Goal: Information Seeking & Learning: Check status

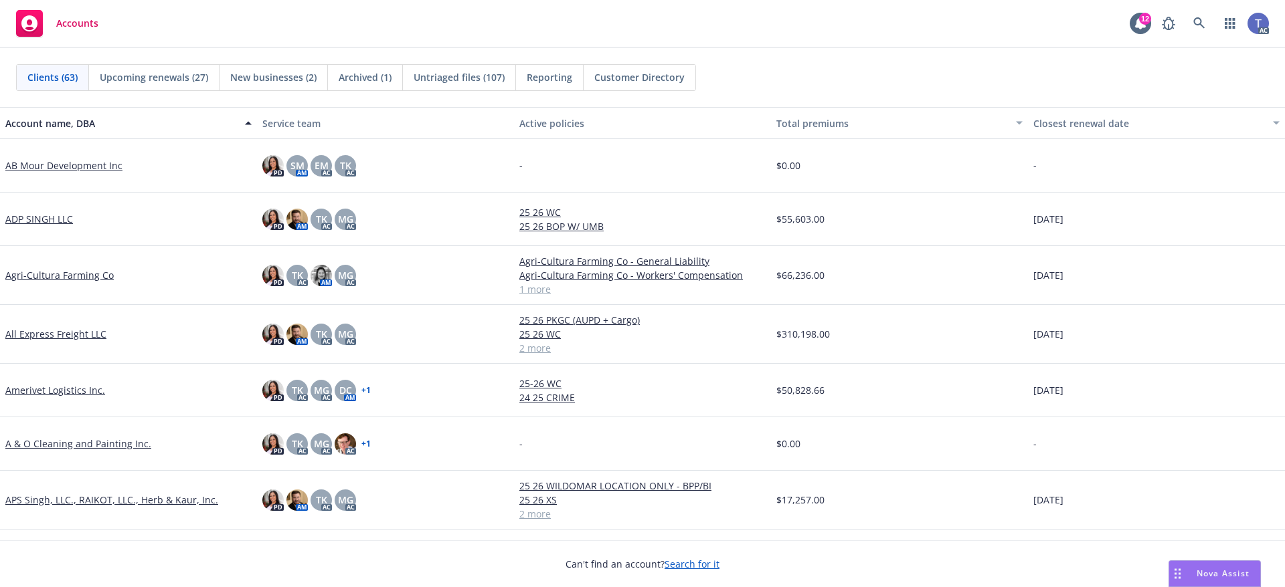
click at [560, 41] on div "Accounts 12 AC" at bounding box center [642, 24] width 1285 height 48
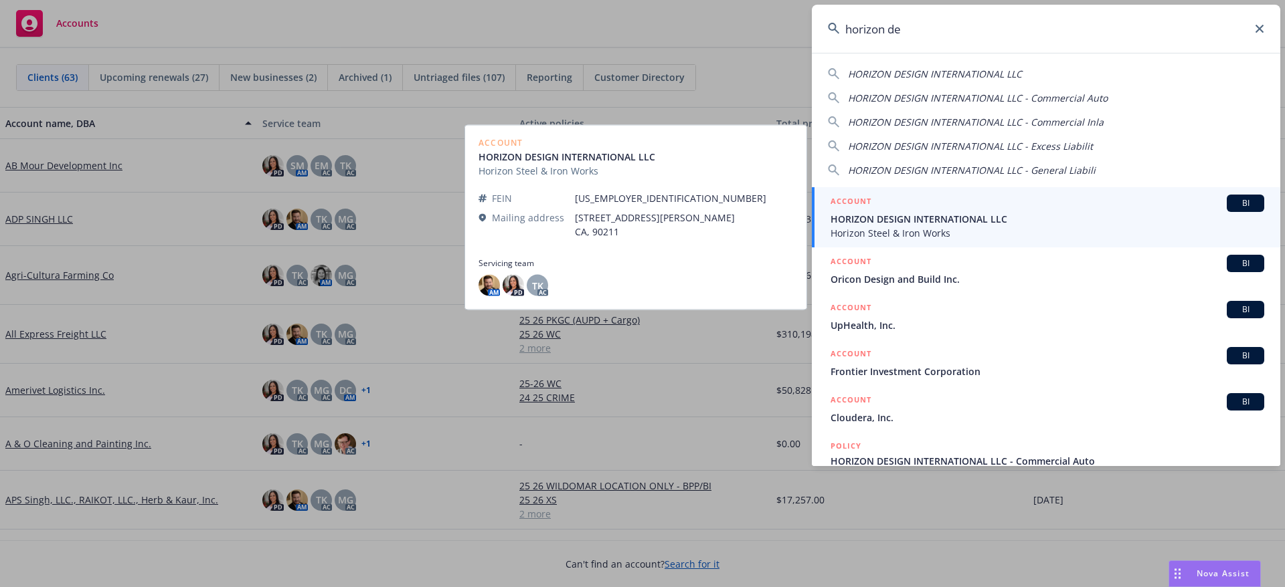
type input "horizon de"
click at [939, 225] on span "HORIZON DESIGN INTERNATIONAL LLC" at bounding box center [1047, 219] width 434 height 14
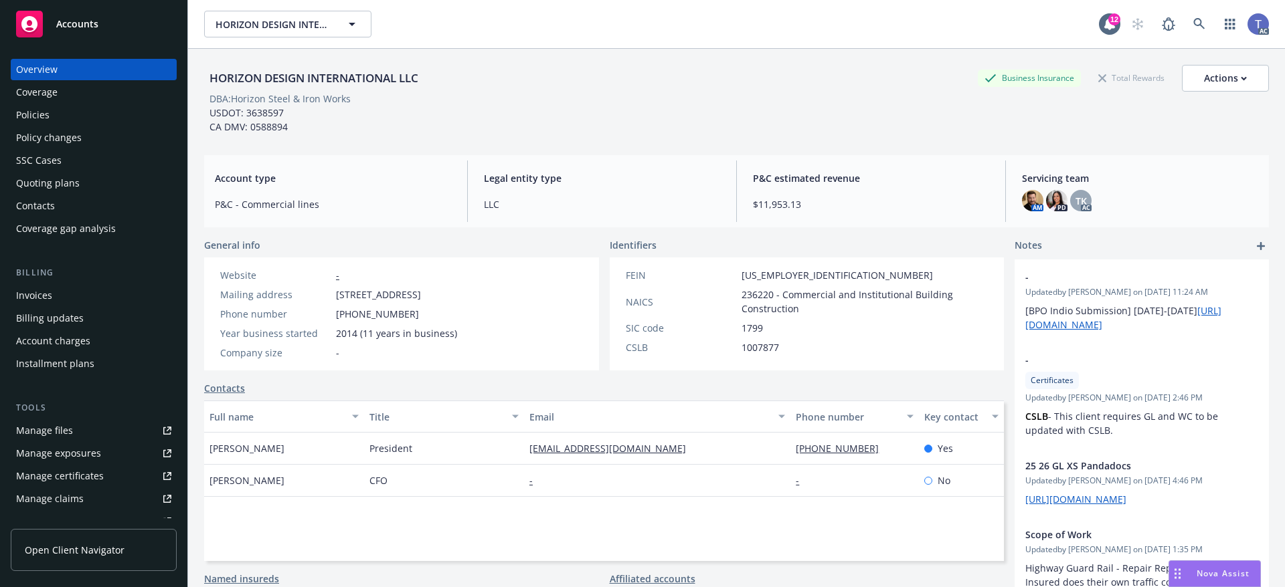
click at [90, 116] on div "Policies" at bounding box center [93, 114] width 155 height 21
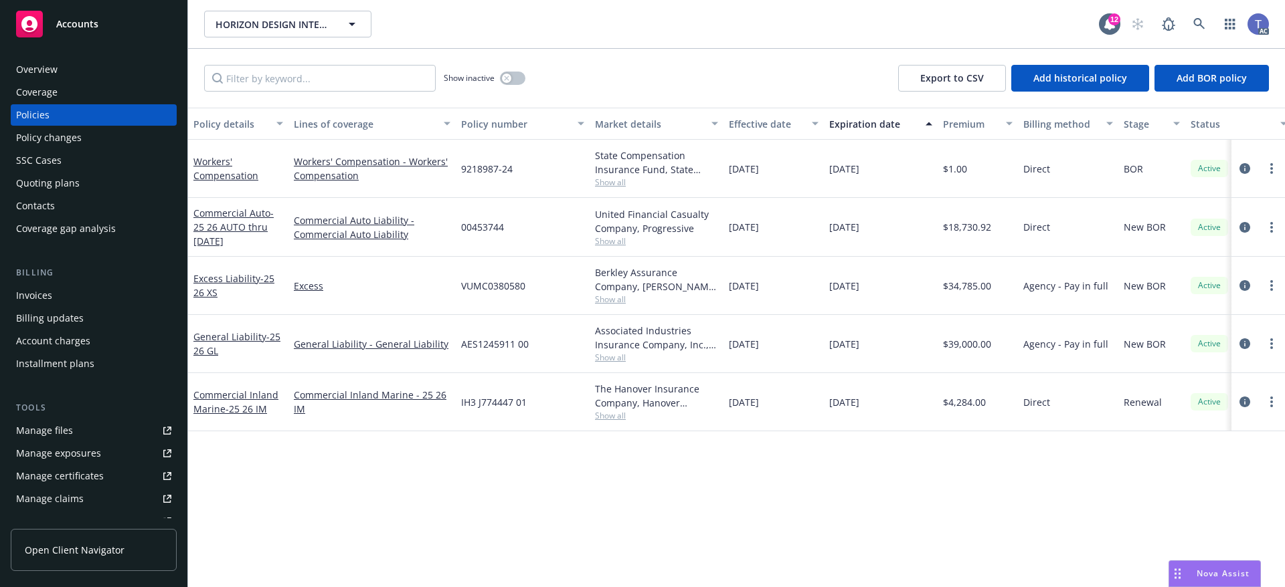
click at [80, 137] on div "Policy changes" at bounding box center [93, 137] width 155 height 21
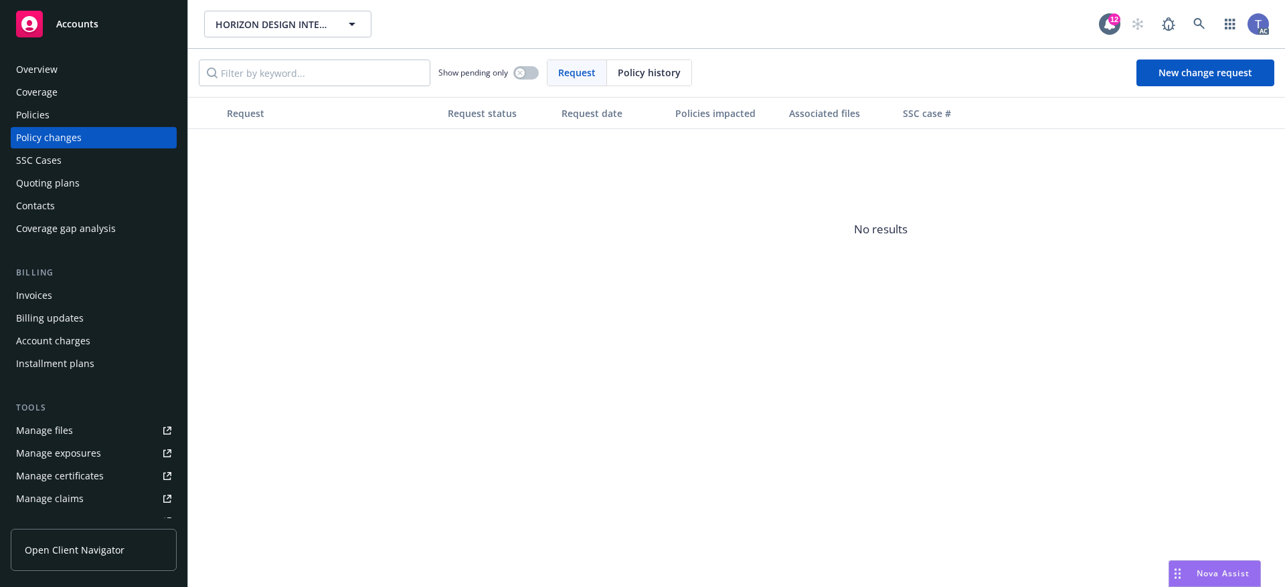
click at [648, 25] on div "HORIZON DESIGN INTERNATIONAL LLC HORIZON DESIGN INTERNATIONAL LLC" at bounding box center [651, 24] width 895 height 27
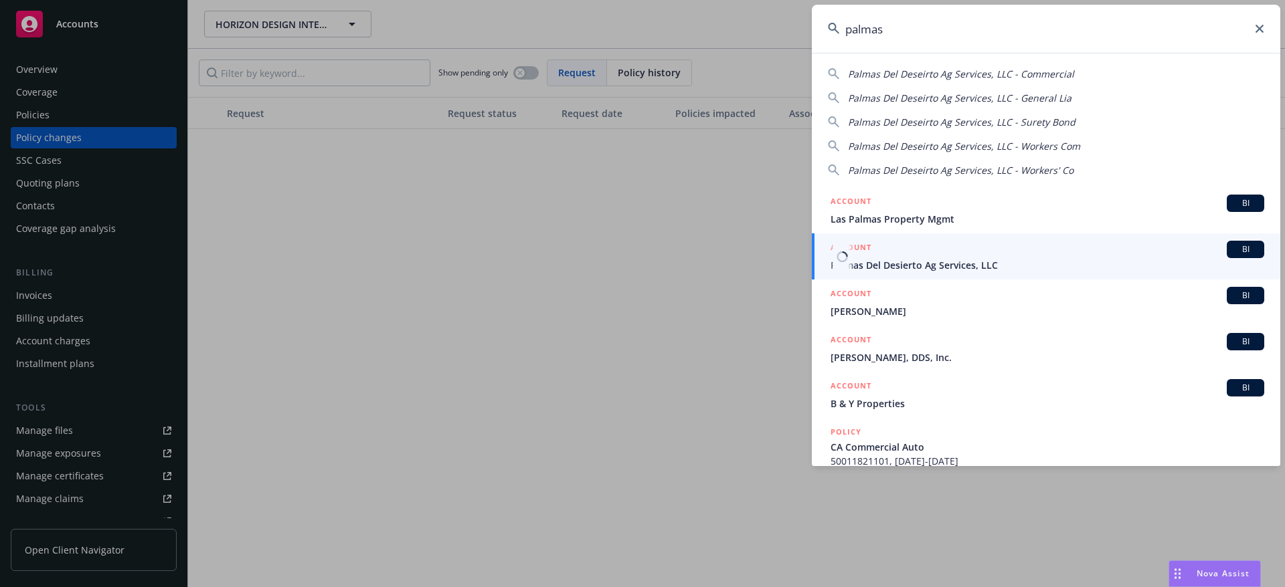
type input "palmas"
click at [897, 258] on span "Palmas Del Desierto Ag Services, LLC" at bounding box center [1047, 265] width 434 height 14
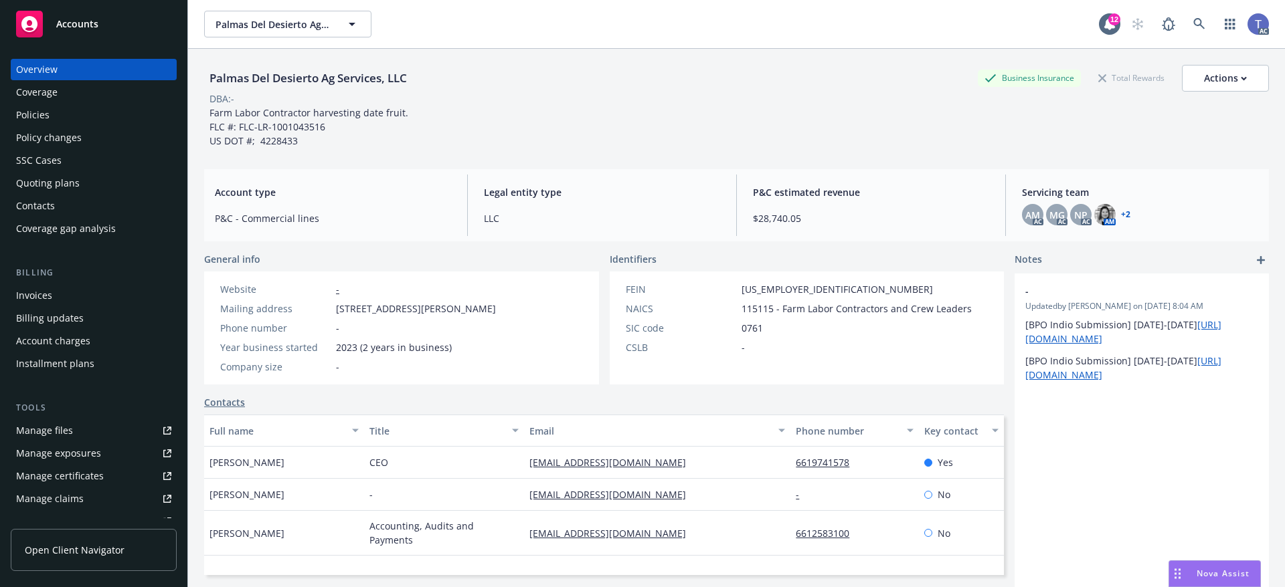
click at [43, 120] on div "Policies" at bounding box center [32, 114] width 33 height 21
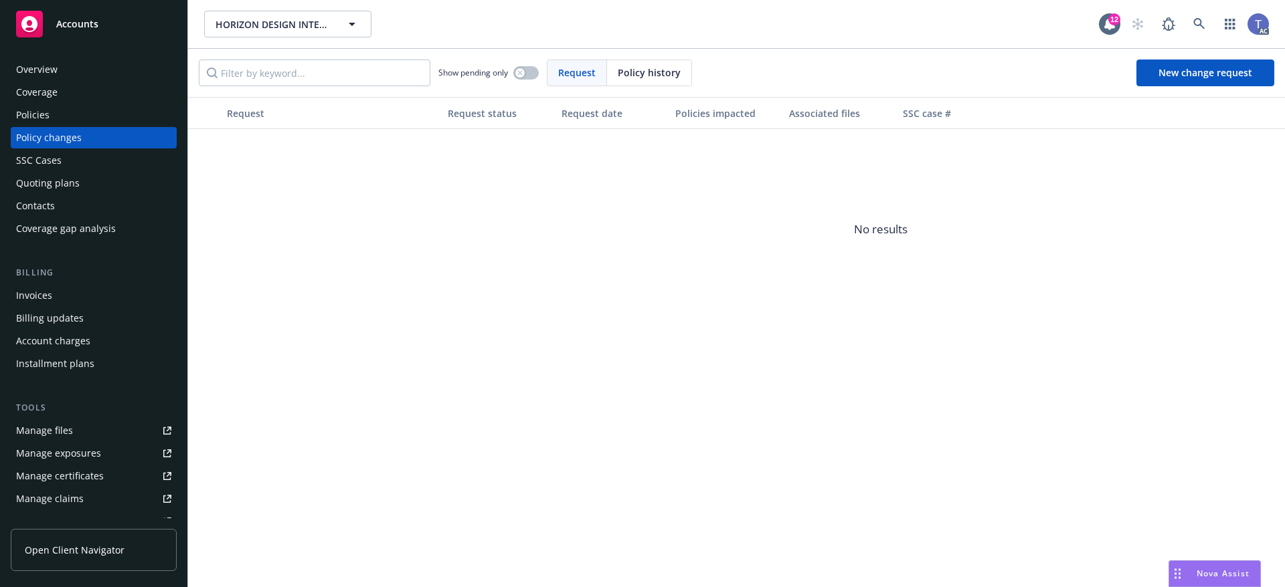
click at [57, 70] on div "Overview" at bounding box center [93, 69] width 155 height 21
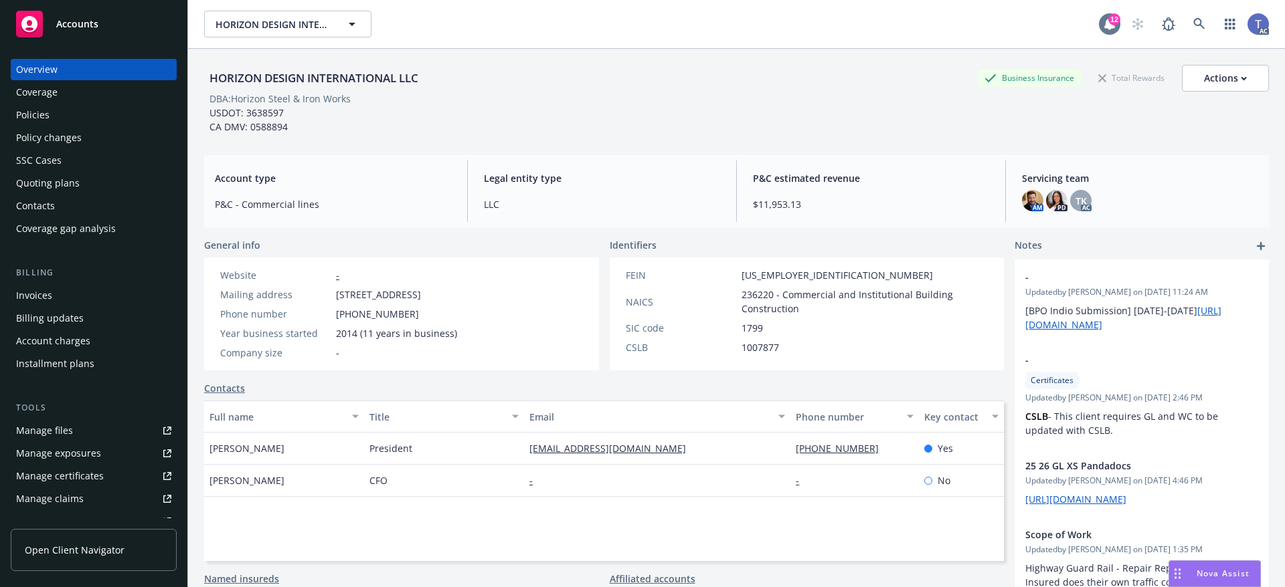
click at [1108, 17] on div "12" at bounding box center [1114, 19] width 12 height 12
click at [1204, 78] on div "Actions" at bounding box center [1225, 78] width 43 height 25
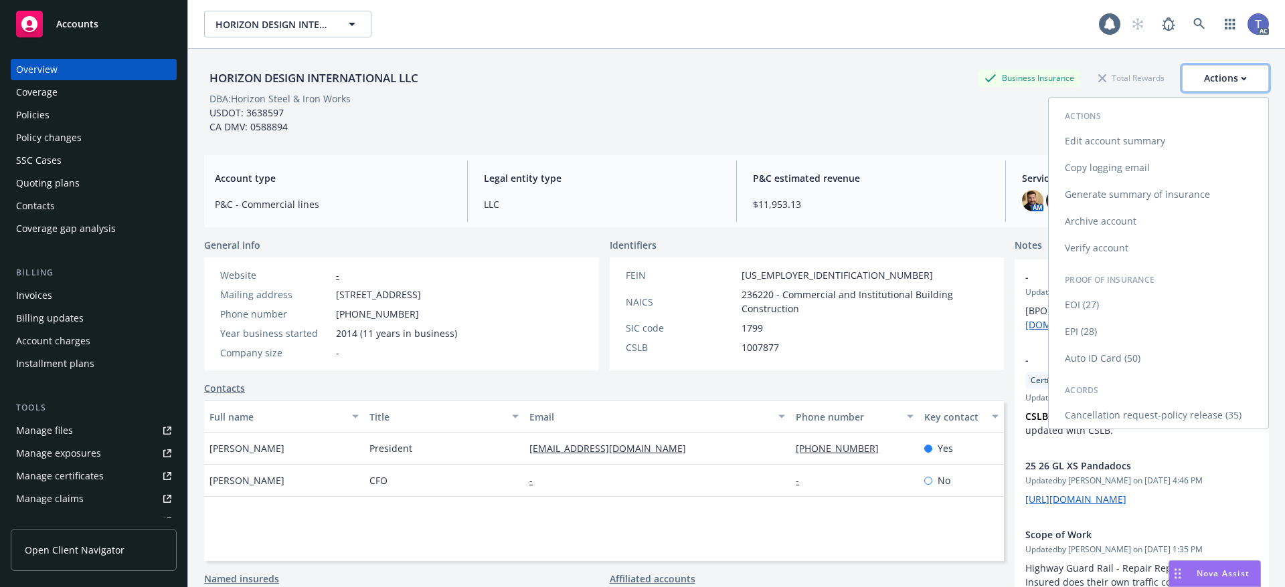
scroll to position [67, 0]
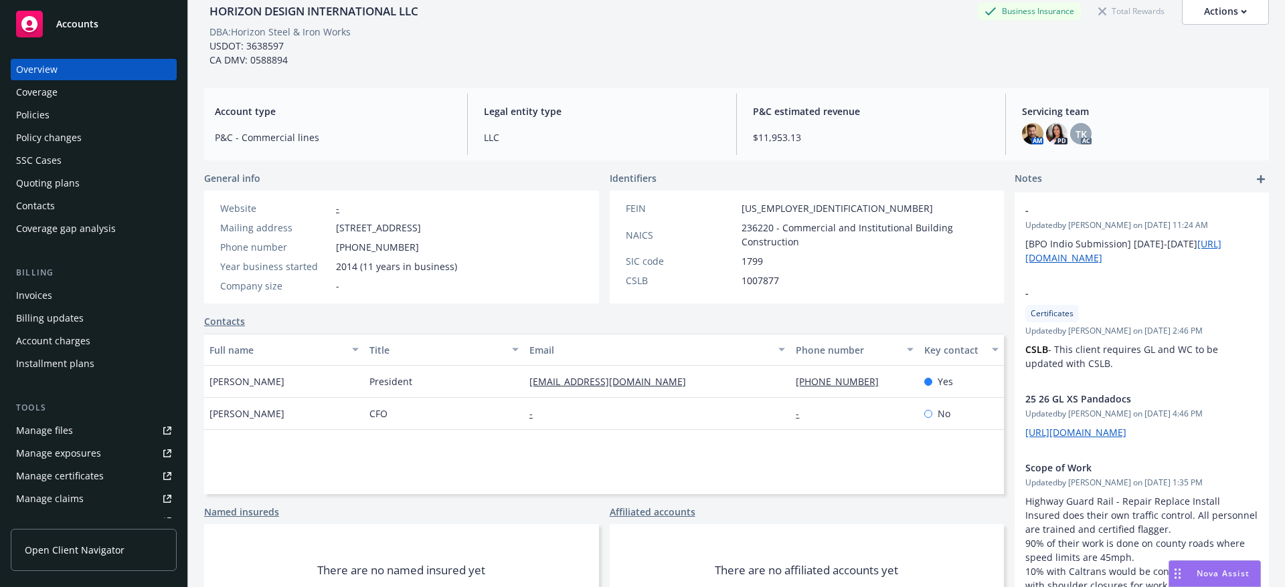
click at [848, 72] on div "HORIZON DESIGN INTERNATIONAL LLC Business Insurance Total Rewards Actions Actio…" at bounding box center [736, 30] width 1065 height 96
